Goal: Task Accomplishment & Management: Manage account settings

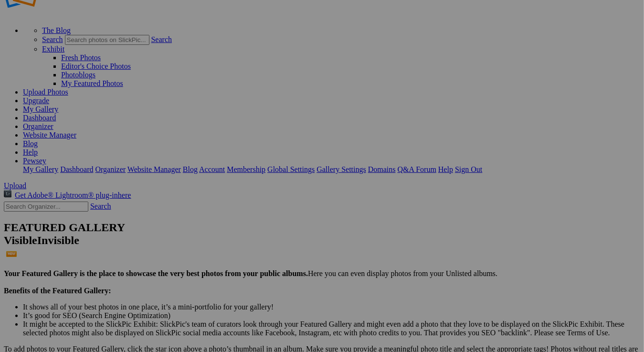
scroll to position [48, 0]
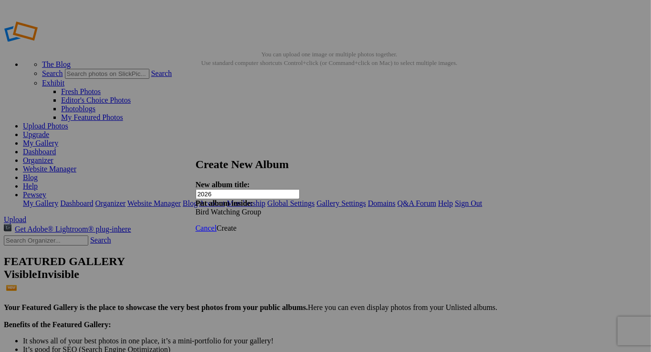
type input "2026"
click at [237, 224] on span "Create" at bounding box center [227, 228] width 20 height 8
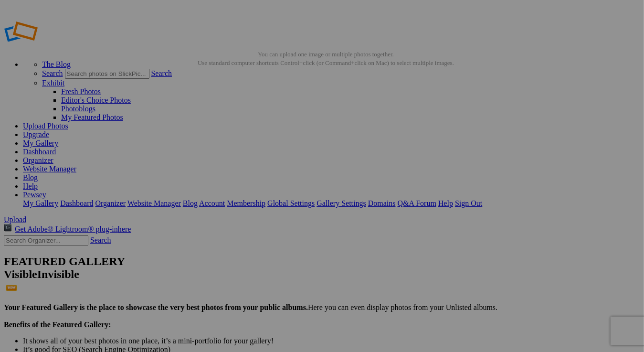
click at [224, 214] on span "Cancel" at bounding box center [213, 213] width 21 height 8
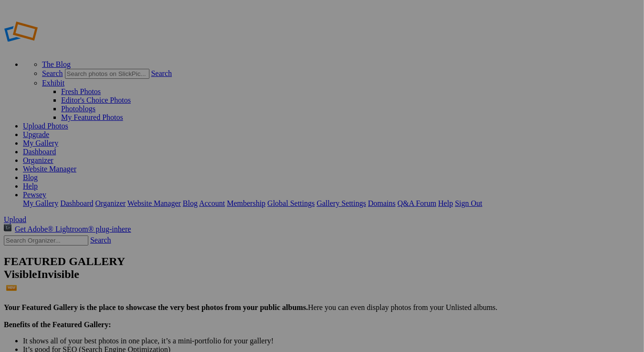
click at [235, 211] on span "Yes" at bounding box center [229, 213] width 11 height 8
